Goal: Information Seeking & Learning: Learn about a topic

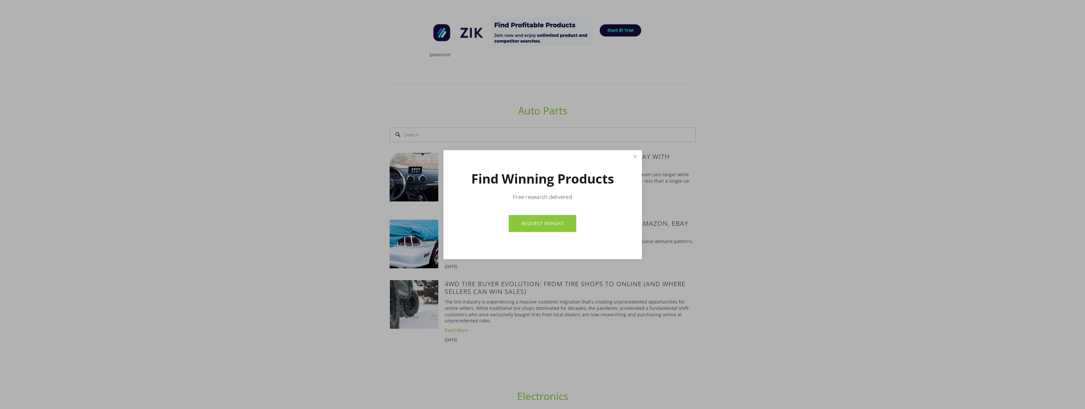
scroll to position [414, 0]
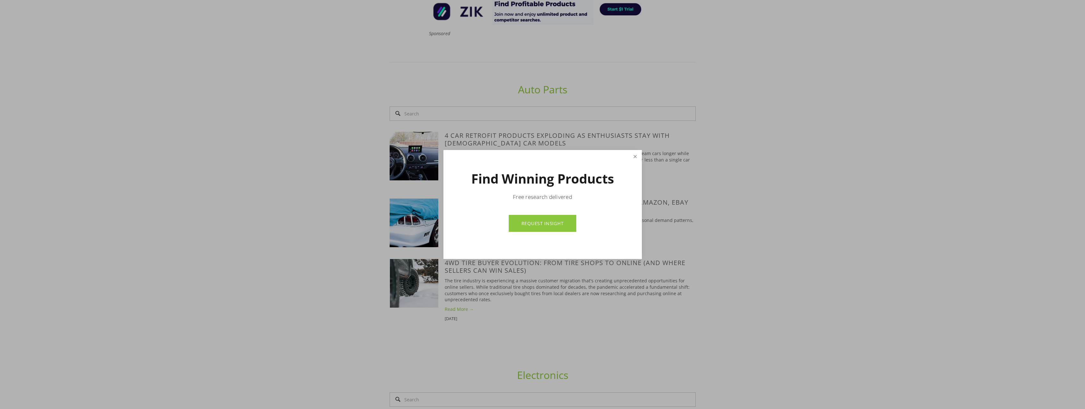
click at [633, 157] on link "Close" at bounding box center [634, 156] width 11 height 11
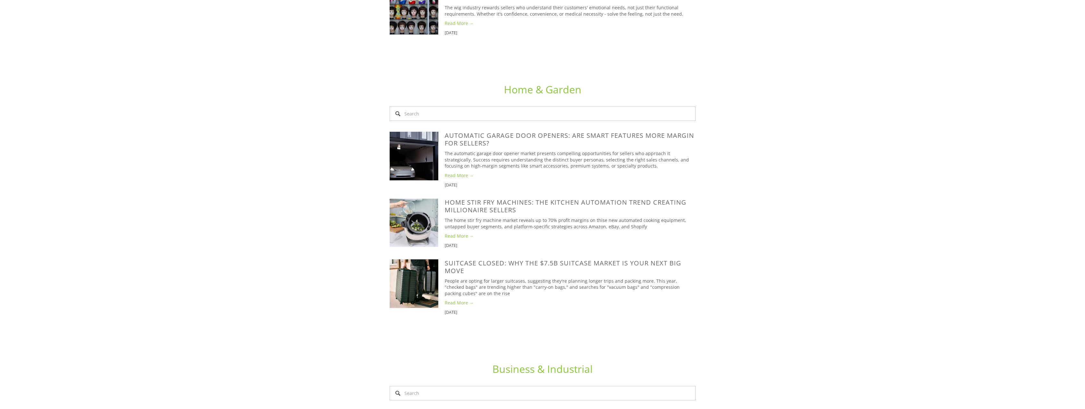
scroll to position [1255, 0]
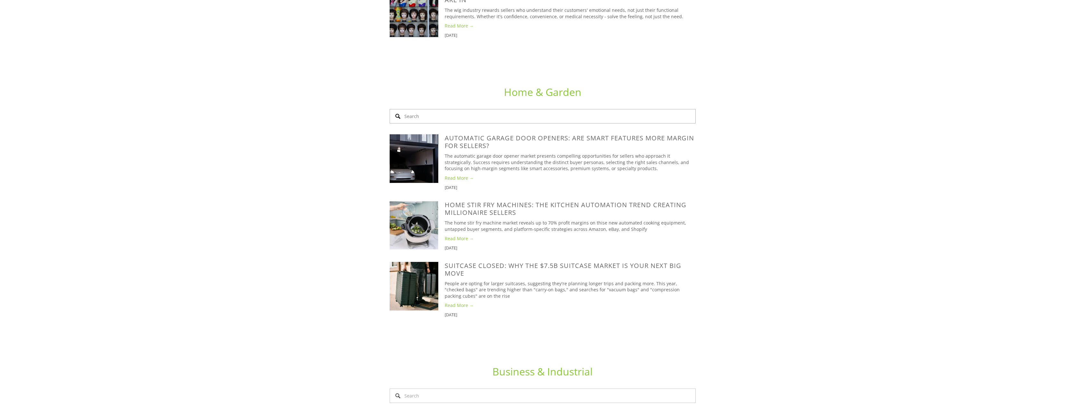
click at [464, 110] on input "Search" at bounding box center [543, 116] width 306 height 14
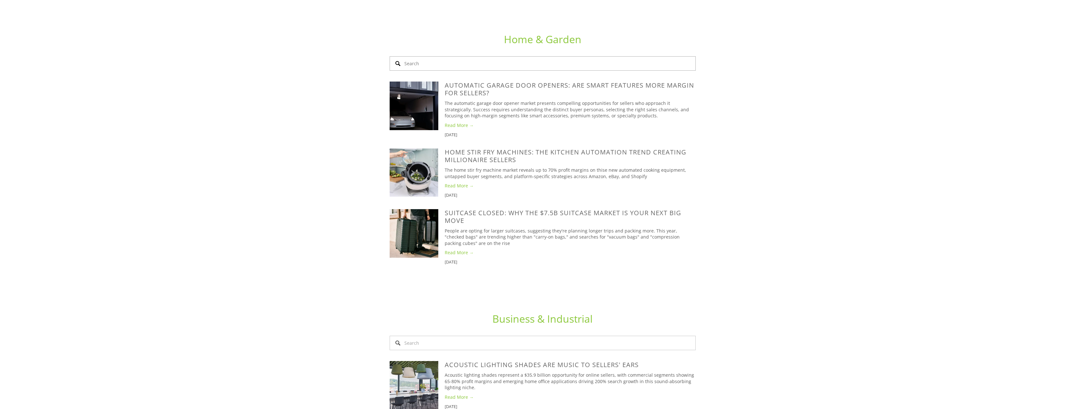
scroll to position [1364, 0]
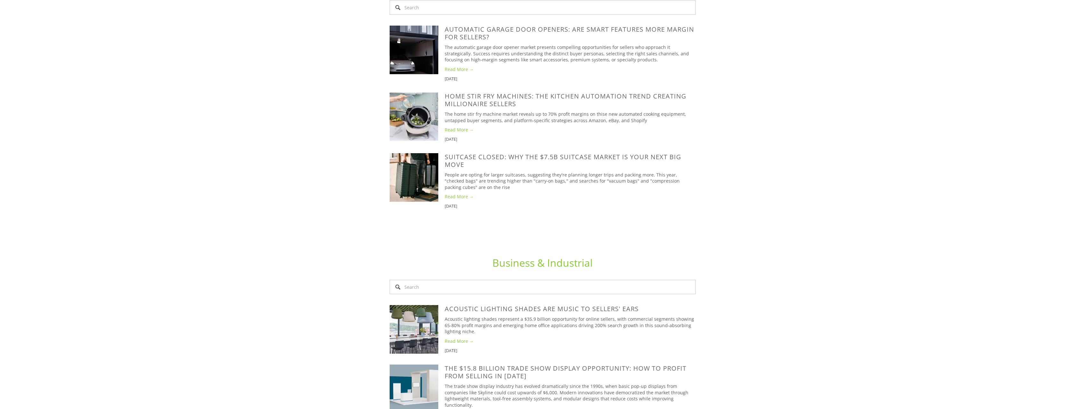
click at [429, 204] on div "Sep 8, 2025 SuitCase Closed: Why the $7.5B Suitcase Market is Your Next Big Mov…" at bounding box center [543, 183] width 306 height 61
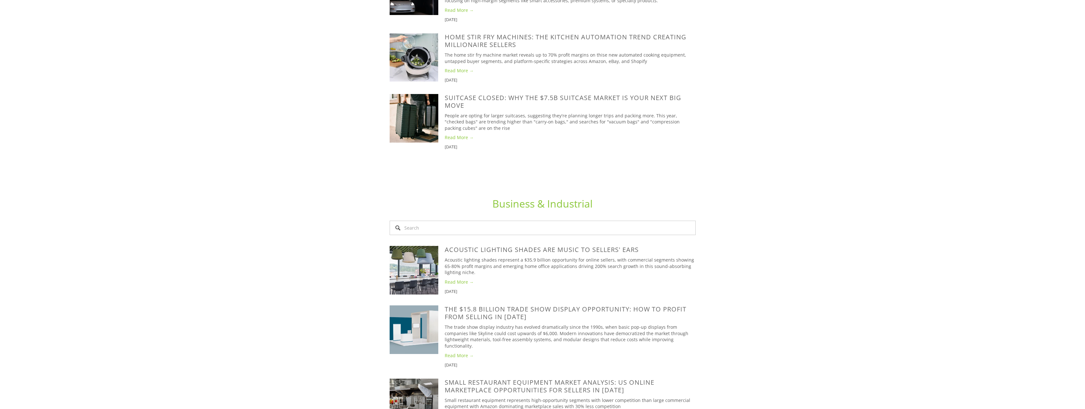
scroll to position [1440, 0]
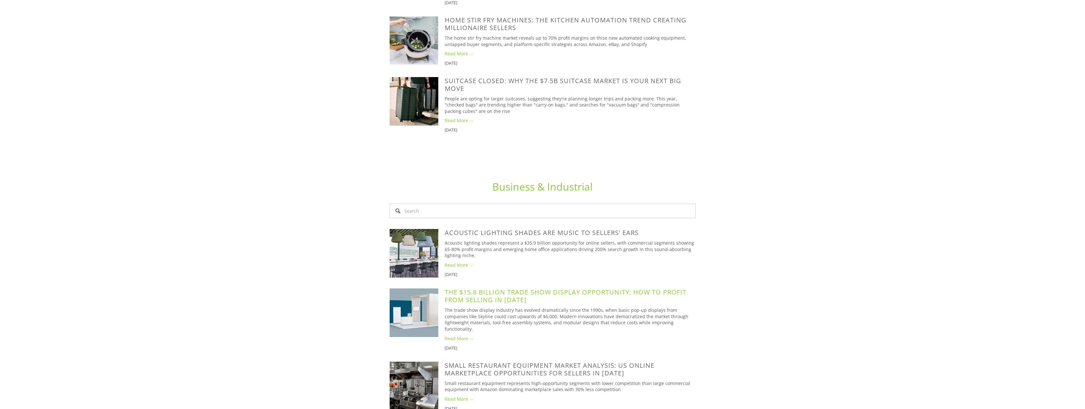
click at [569, 288] on link "The $15.8 Billion Trade Show Display Opportunity: How to Profit from selling in…" at bounding box center [566, 296] width 242 height 16
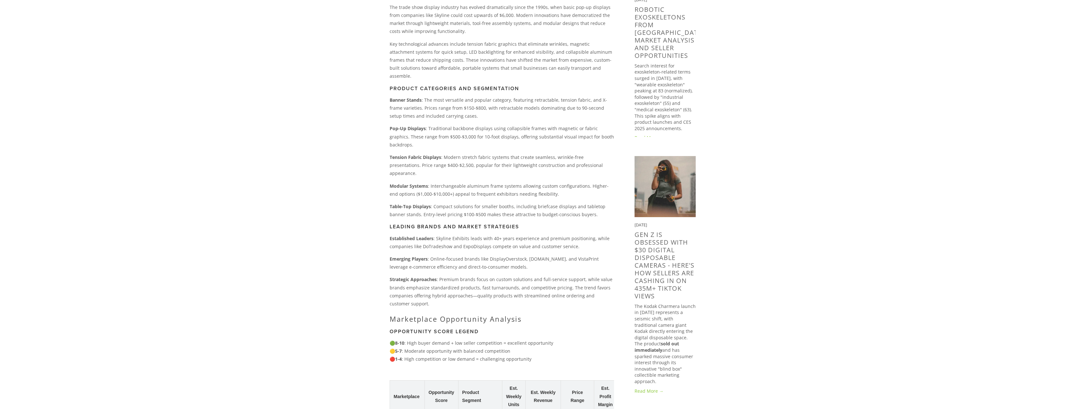
scroll to position [434, 0]
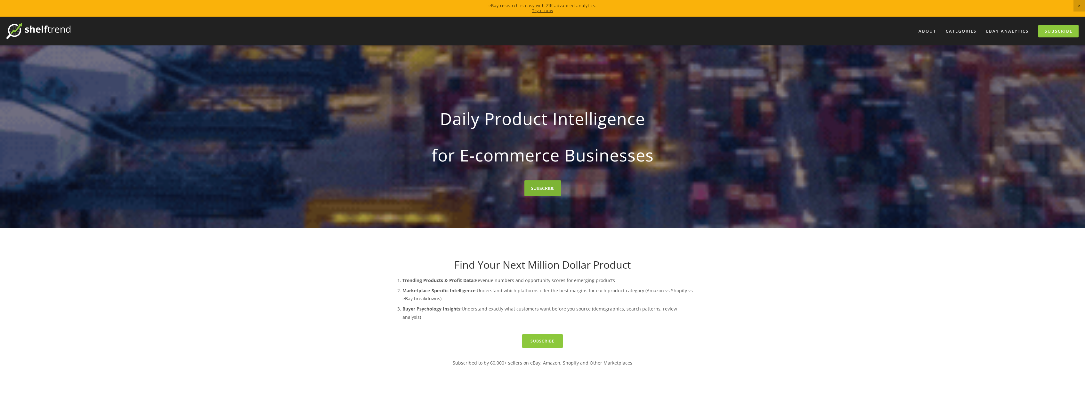
click at [539, 186] on link "SUBSCRIBE" at bounding box center [542, 189] width 36 height 16
